Goal: Navigation & Orientation: Find specific page/section

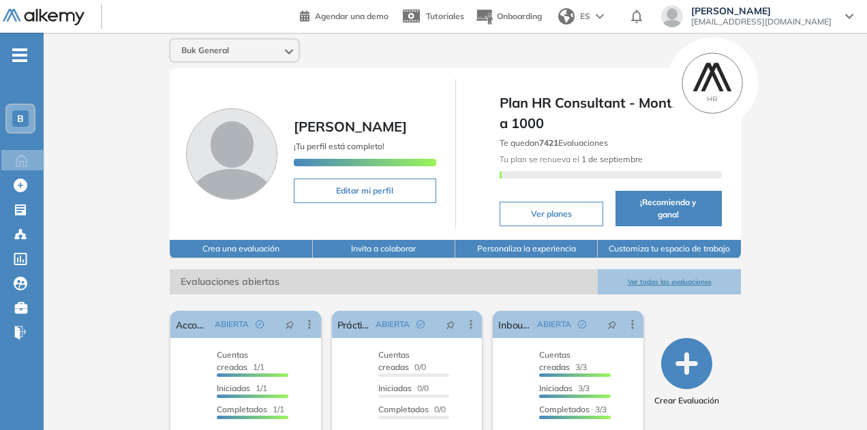
click at [14, 120] on div "B" at bounding box center [20, 118] width 16 height 16
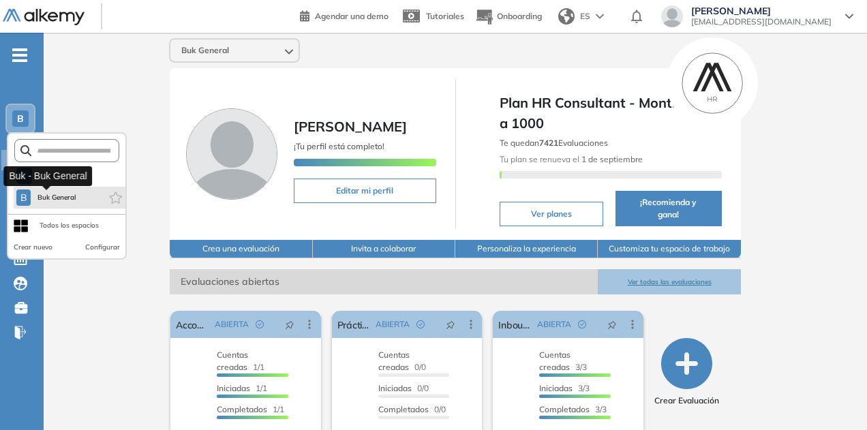
click at [74, 202] on span "Buk General" at bounding box center [56, 197] width 40 height 11
click at [75, 201] on span "Buk General" at bounding box center [56, 197] width 40 height 11
click at [71, 198] on span "Buk General" at bounding box center [56, 197] width 40 height 11
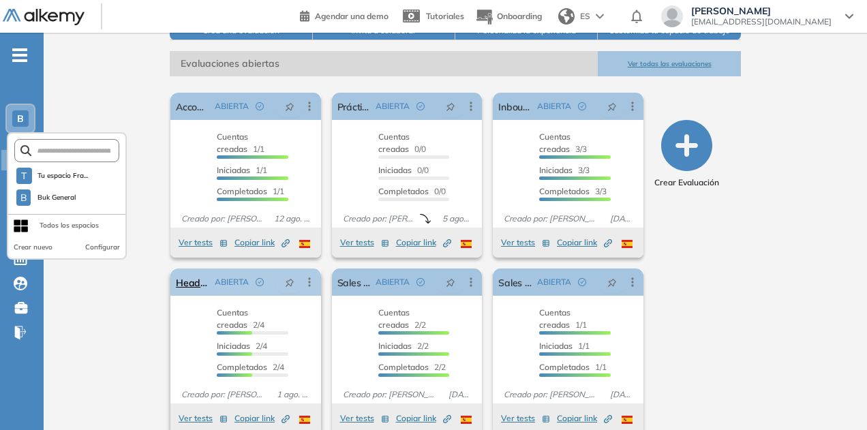
scroll to position [226, 0]
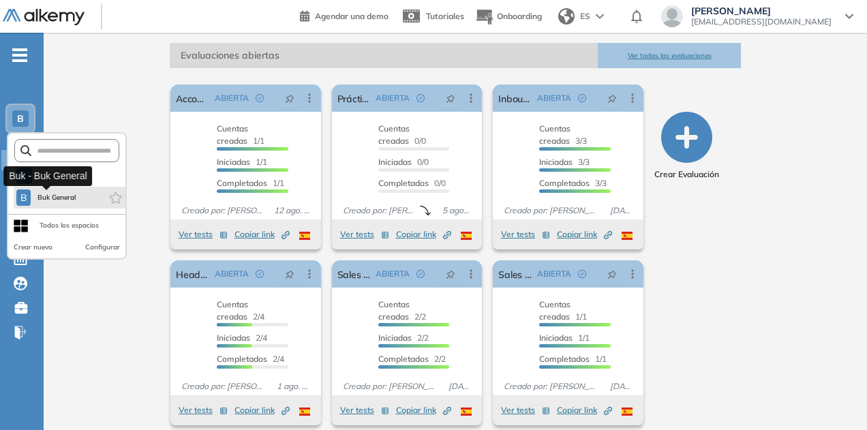
click at [22, 202] on span "B" at bounding box center [23, 197] width 7 height 11
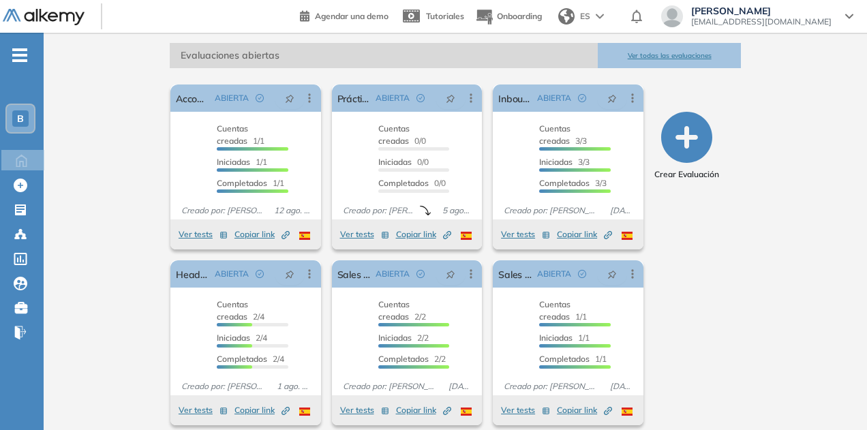
click at [108, 73] on div "Buk General [PERSON_NAME] ¡Tu perfil está completo! Editar mi perfil Plan HR Co…" at bounding box center [455, 123] width 823 height 635
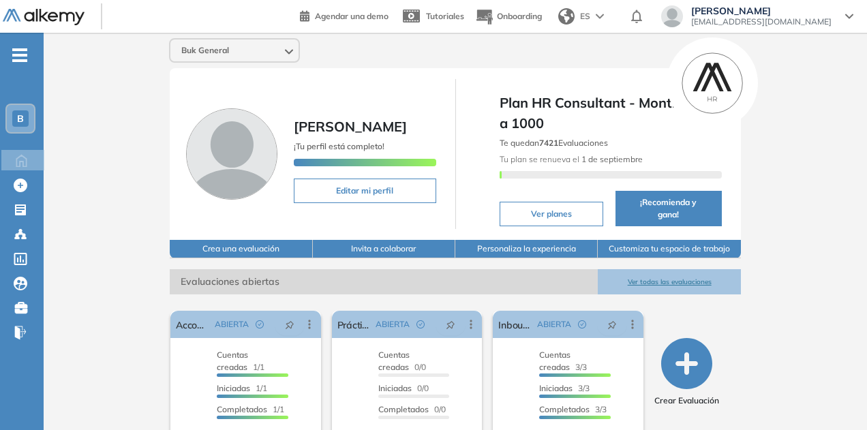
click at [21, 119] on span "B" at bounding box center [20, 118] width 7 height 11
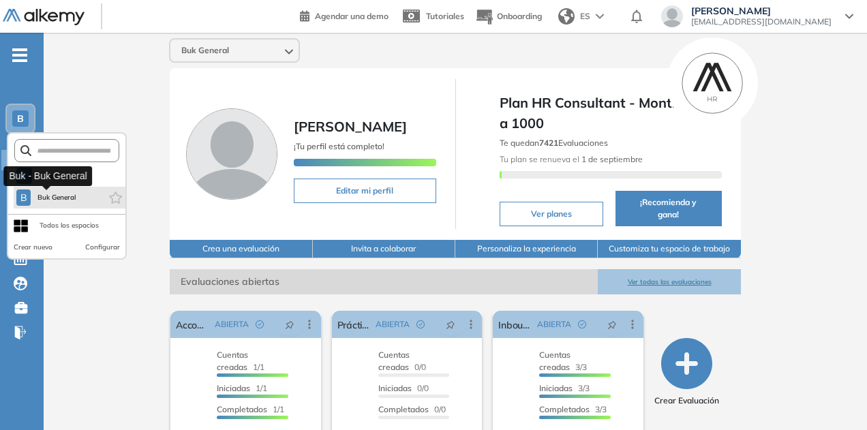
click at [45, 200] on span "Buk General" at bounding box center [56, 197] width 40 height 11
click at [93, 325] on div "Buk General [PERSON_NAME] ¡Tu perfil está completo! Editar mi perfil Plan HR Co…" at bounding box center [455, 350] width 823 height 635
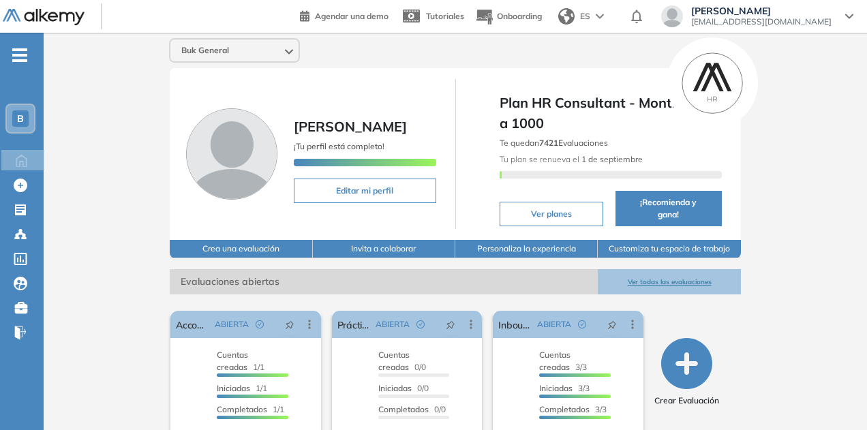
click at [22, 119] on span "B" at bounding box center [20, 118] width 7 height 11
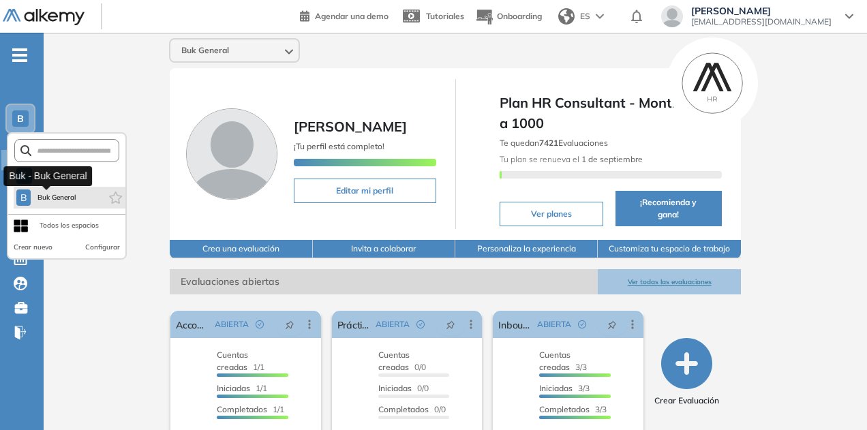
click at [63, 200] on span "Buk General" at bounding box center [56, 197] width 40 height 11
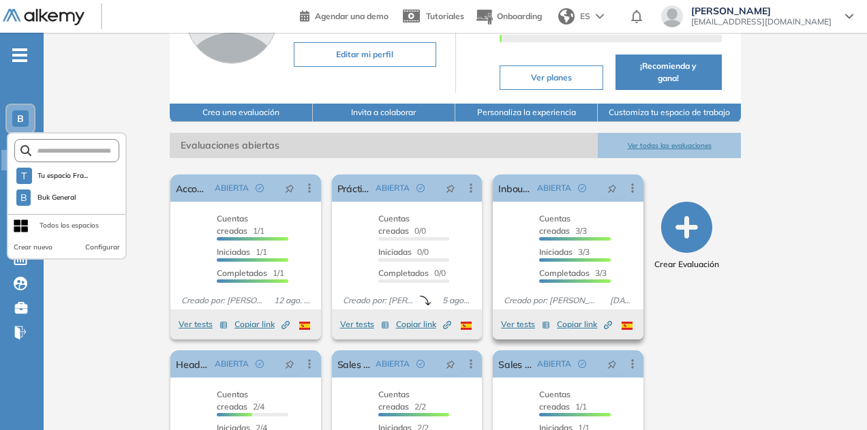
scroll to position [226, 0]
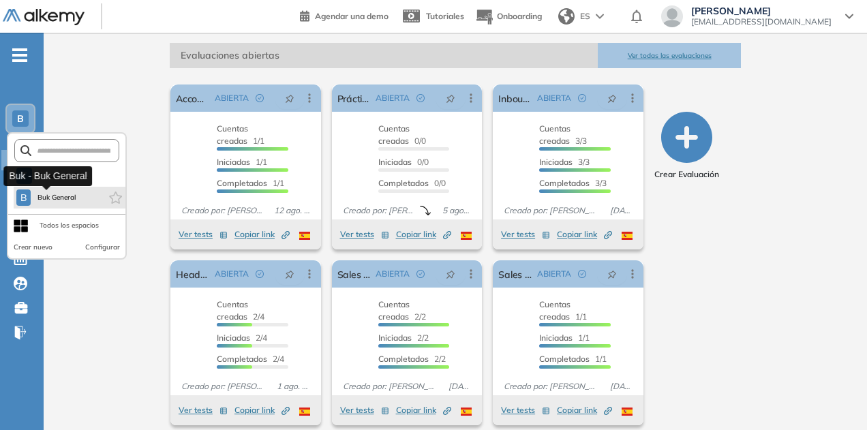
click at [47, 196] on span "Buk General" at bounding box center [56, 197] width 40 height 11
click at [59, 171] on span "Tu espacio Fra..." at bounding box center [62, 175] width 51 height 11
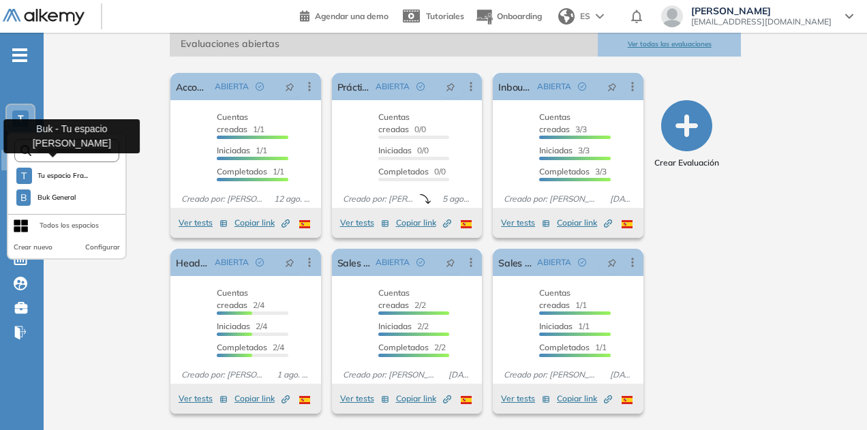
scroll to position [189, 0]
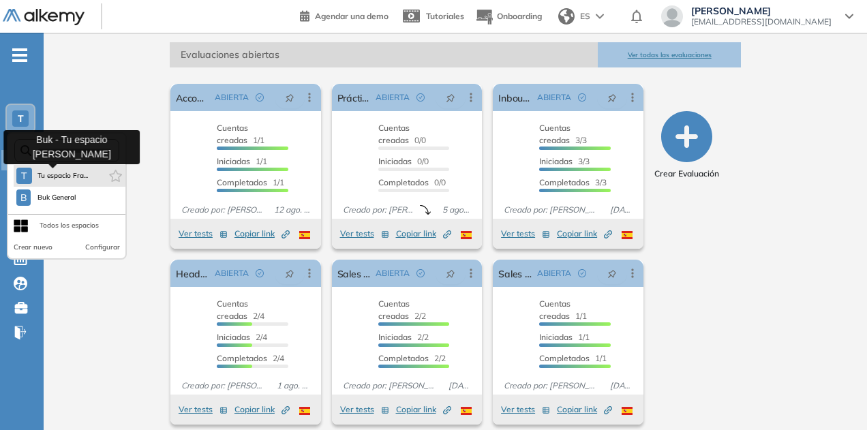
click at [58, 175] on span "Tu espacio Fra..." at bounding box center [62, 175] width 51 height 11
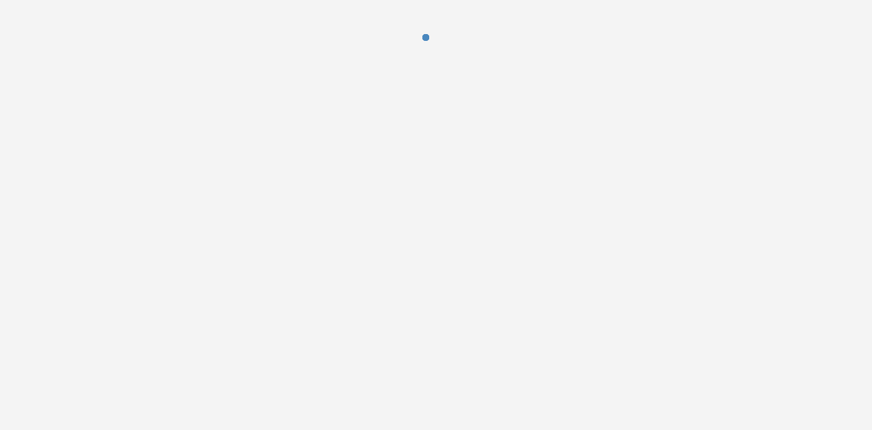
click at [63, 206] on div at bounding box center [436, 215] width 872 height 430
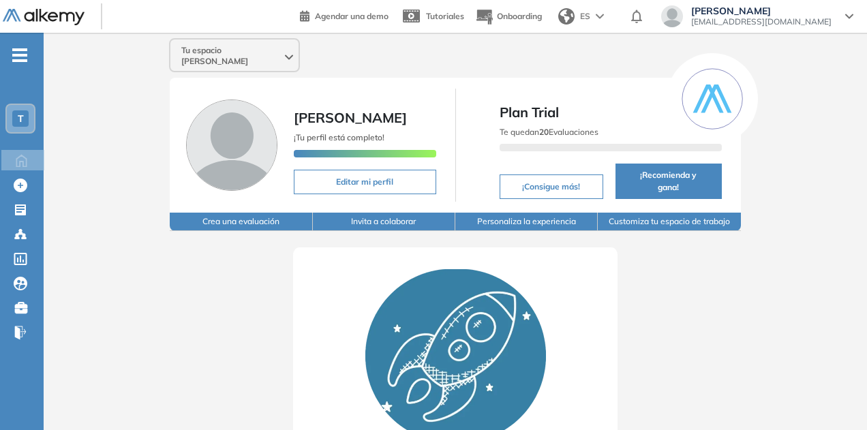
drag, startPoint x: 23, startPoint y: 119, endPoint x: 27, endPoint y: 126, distance: 7.6
click at [23, 119] on div "T" at bounding box center [20, 118] width 16 height 16
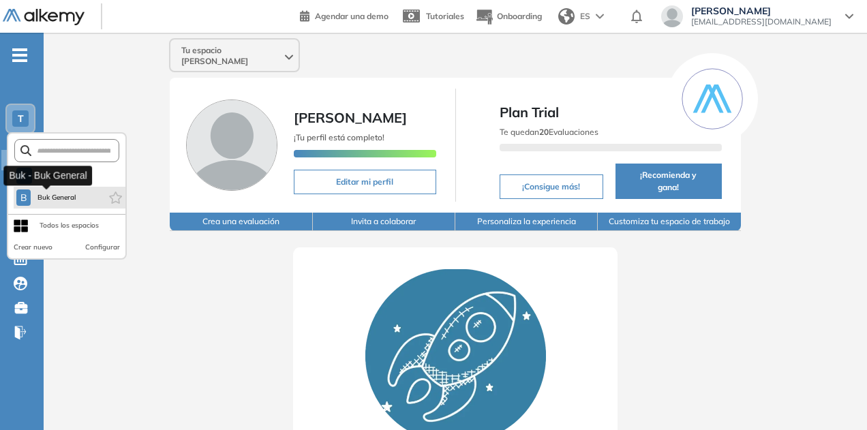
click at [49, 196] on span "Buk General" at bounding box center [56, 197] width 40 height 11
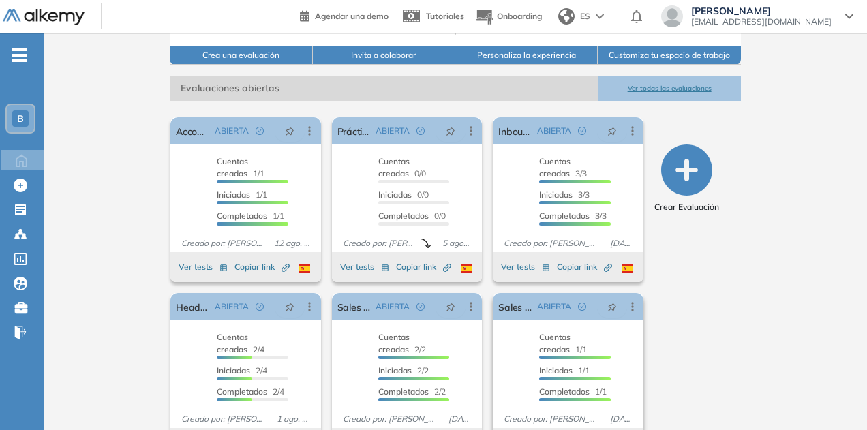
scroll to position [226, 0]
